Goal: Navigation & Orientation: Find specific page/section

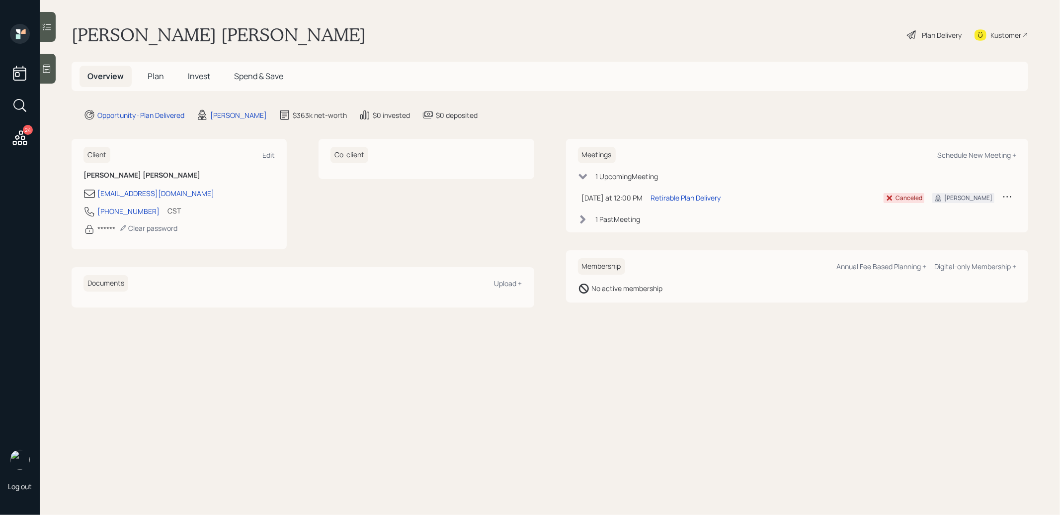
click at [155, 78] on span "Plan" at bounding box center [156, 76] width 16 height 11
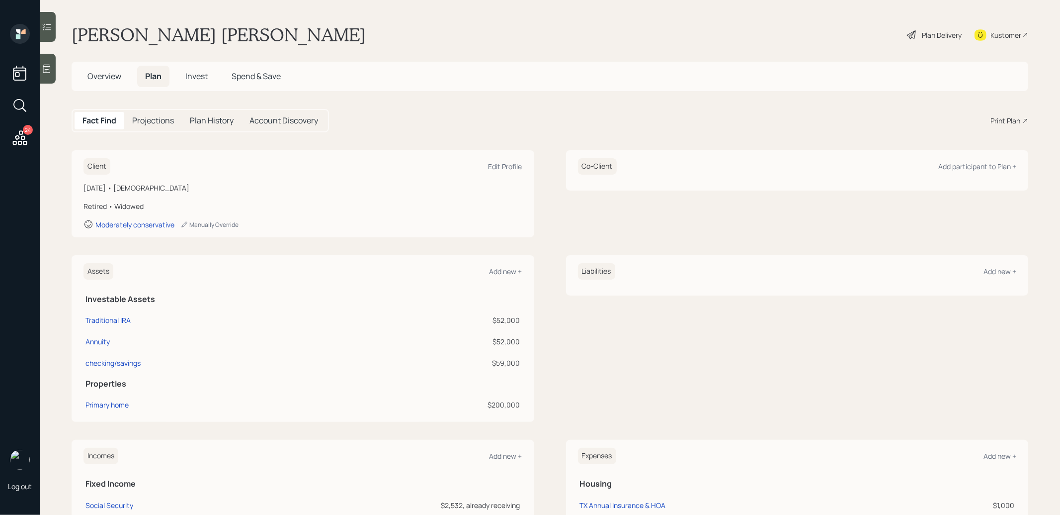
click at [190, 73] on span "Invest" at bounding box center [196, 76] width 22 height 11
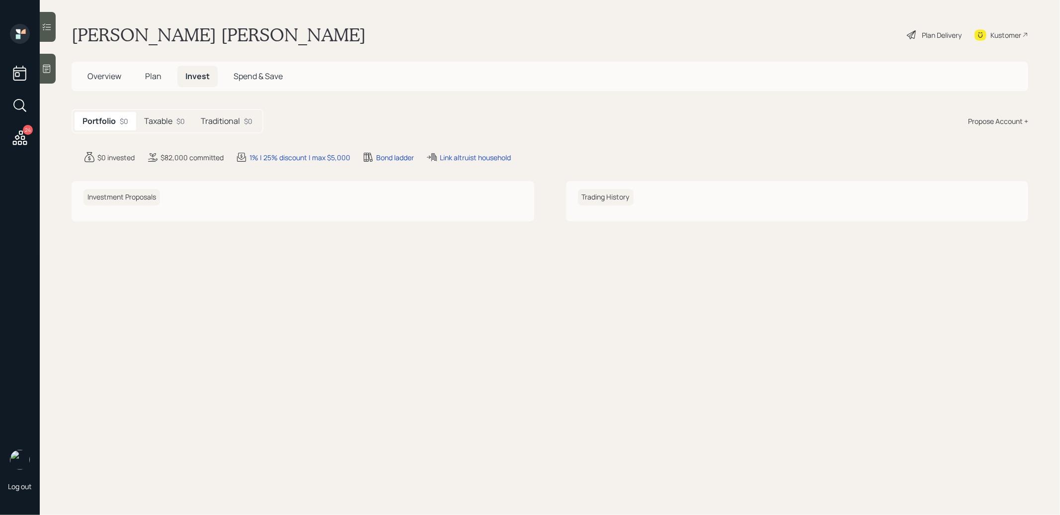
click at [168, 123] on h5 "Taxable" at bounding box center [158, 120] width 28 height 9
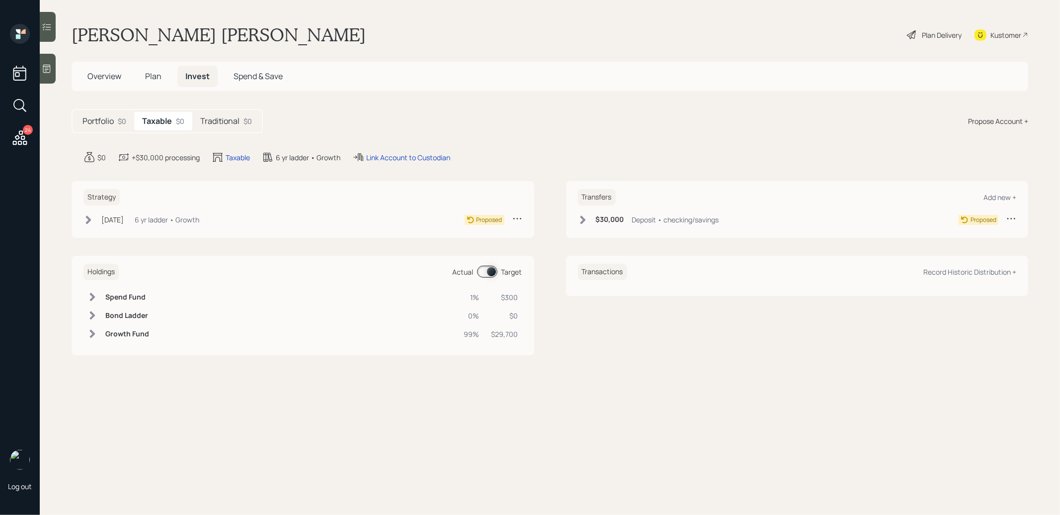
click at [229, 124] on h5 "Traditional" at bounding box center [219, 120] width 39 height 9
click at [44, 68] on icon at bounding box center [47, 69] width 10 height 10
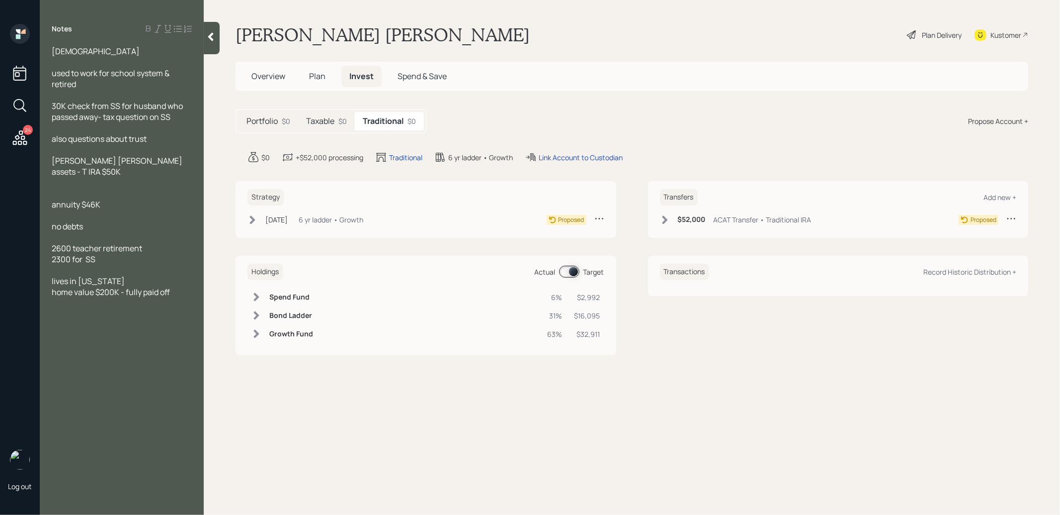
click at [211, 39] on icon at bounding box center [210, 37] width 5 height 8
